Goal: Find specific page/section

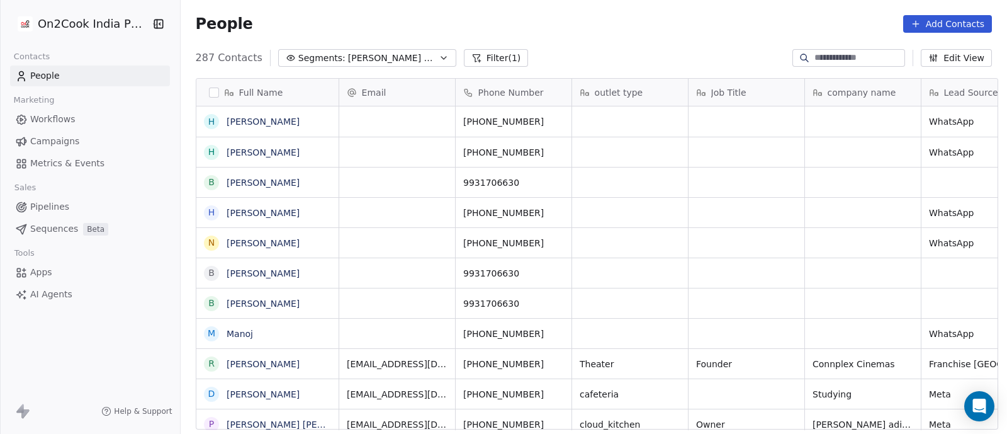
scroll to position [370, 820]
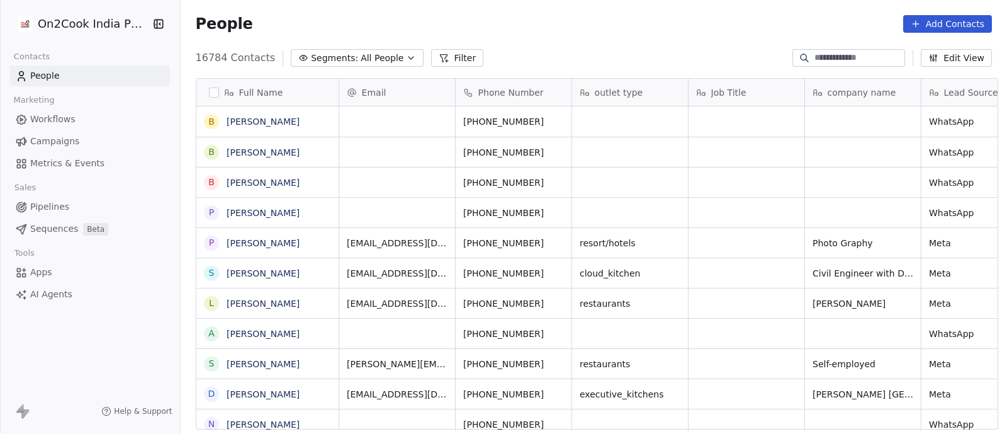
scroll to position [370, 820]
click at [868, 59] on input at bounding box center [859, 58] width 88 height 13
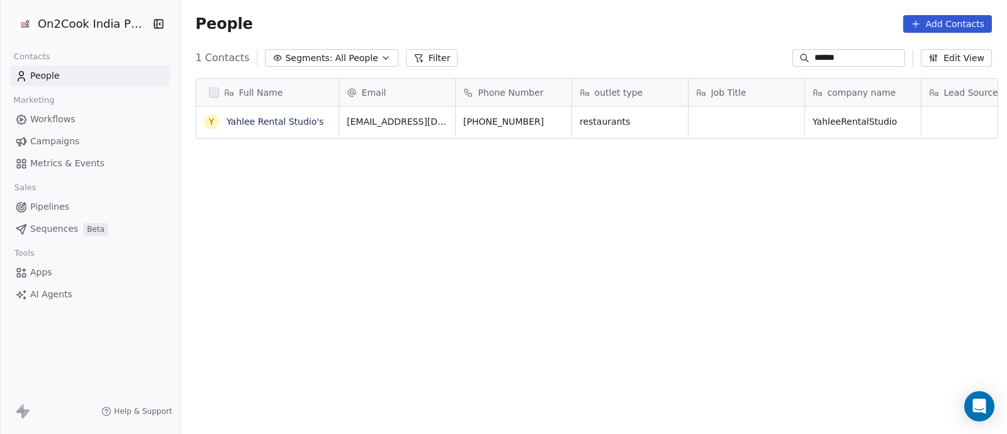
type input "******"
